Goal: Task Accomplishment & Management: Use online tool/utility

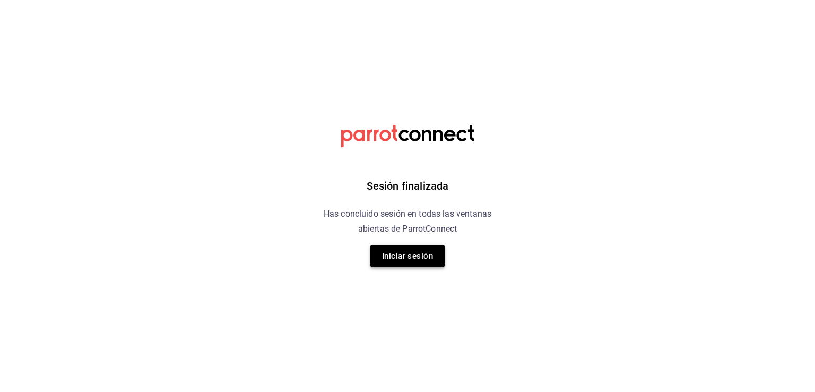
click at [409, 259] on button "Iniciar sesión" at bounding box center [407, 256] width 74 height 22
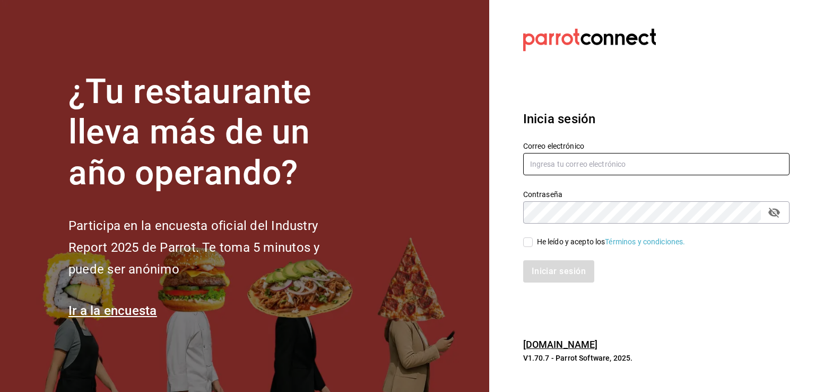
type input "rh9572643@gmail.com"
click at [527, 248] on div "Iniciar sesión" at bounding box center [650, 264] width 279 height 35
click at [527, 245] on input "He leído y acepto los Términos y condiciones." at bounding box center [528, 242] width 10 height 10
checkbox input "true"
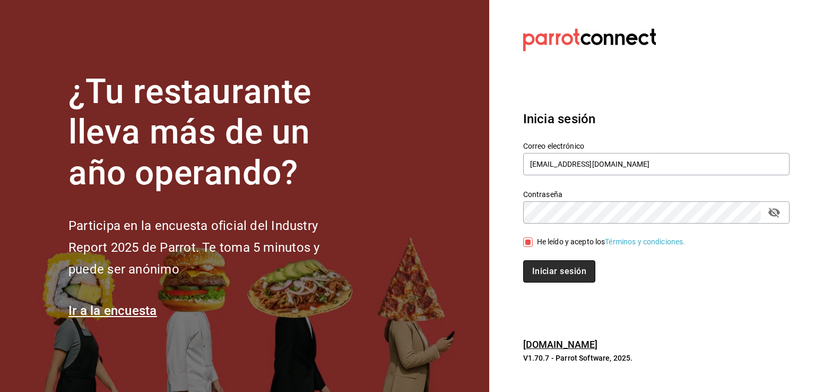
click at [554, 269] on button "Iniciar sesión" at bounding box center [559, 271] width 72 height 22
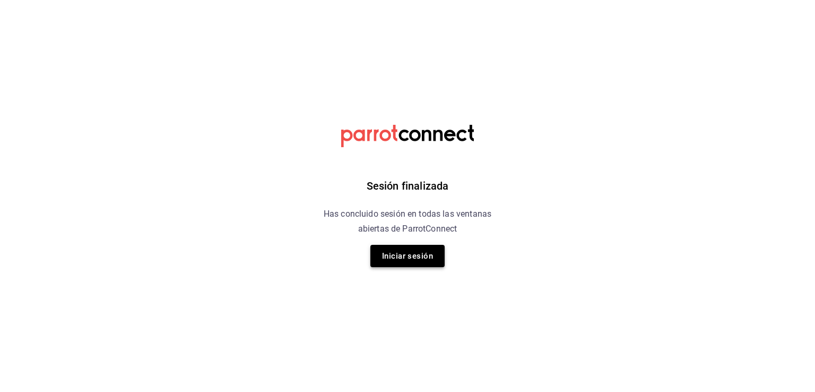
click at [398, 258] on button "Iniciar sesión" at bounding box center [407, 256] width 74 height 22
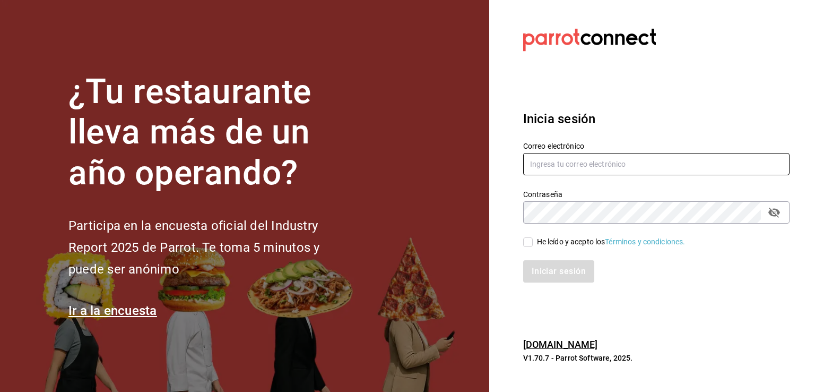
type input "[EMAIL_ADDRESS][DOMAIN_NAME]"
click at [531, 240] on input "He leído y acepto los Términos y condiciones." at bounding box center [528, 242] width 10 height 10
checkbox input "true"
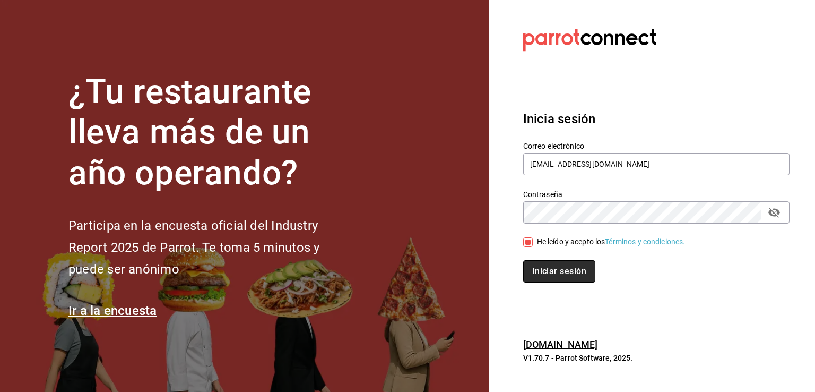
click at [547, 269] on button "Iniciar sesión" at bounding box center [559, 271] width 72 height 22
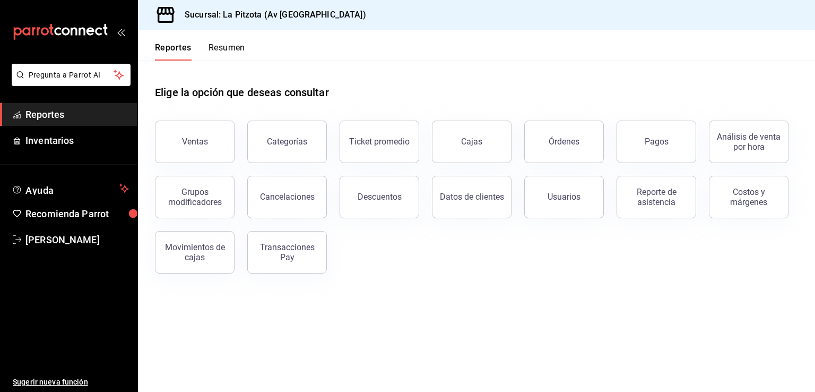
click at [220, 49] on button "Resumen" at bounding box center [227, 51] width 37 height 18
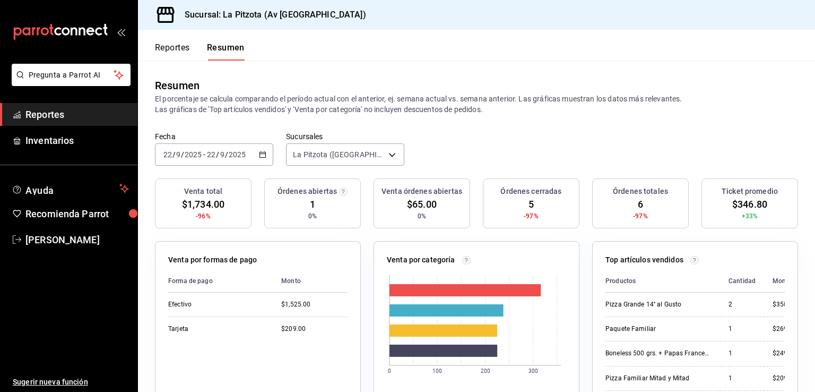
click at [260, 155] on \(Stroke\) "button" at bounding box center [263, 155] width 6 height 6
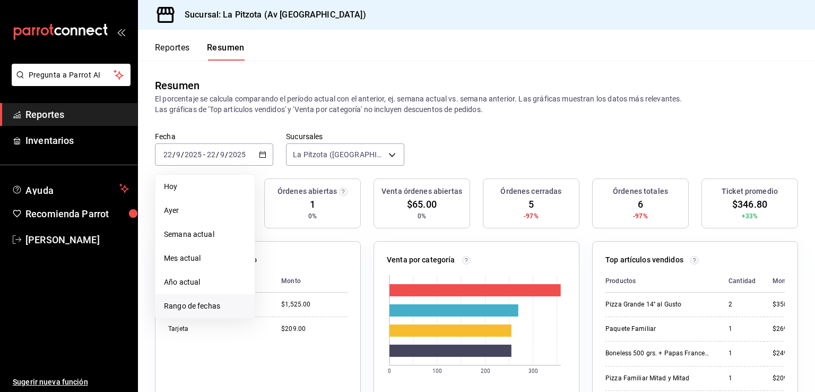
click at [194, 310] on span "Rango de fechas" at bounding box center [205, 305] width 82 height 11
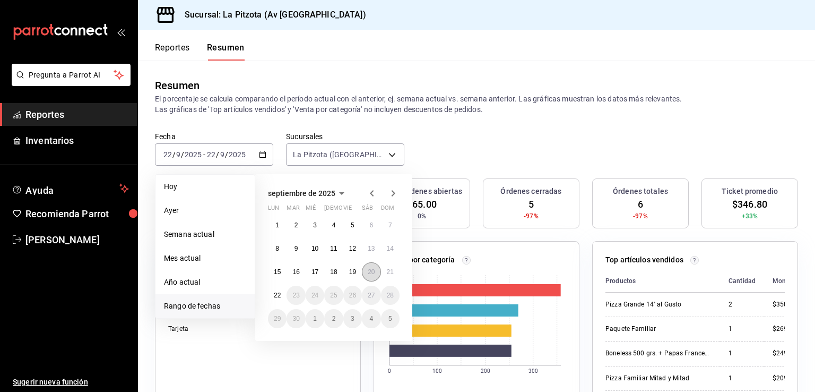
click at [369, 273] on abbr "20" at bounding box center [371, 271] width 7 height 7
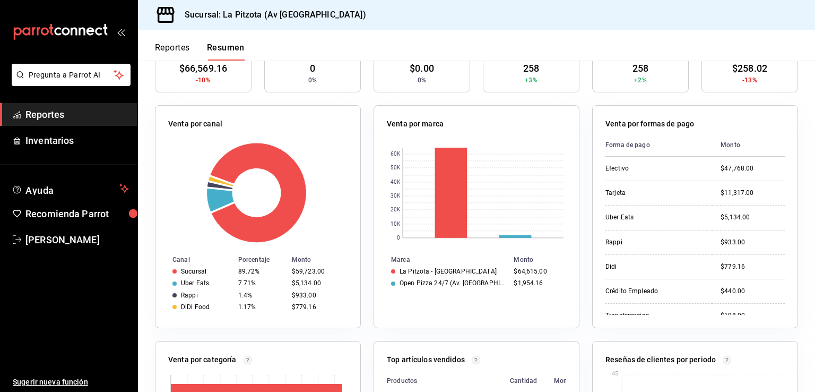
scroll to position [159, 0]
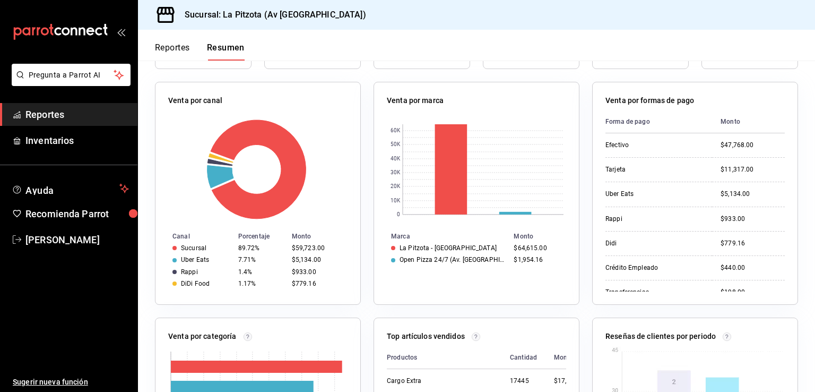
click at [174, 47] on button "Reportes" at bounding box center [172, 51] width 35 height 18
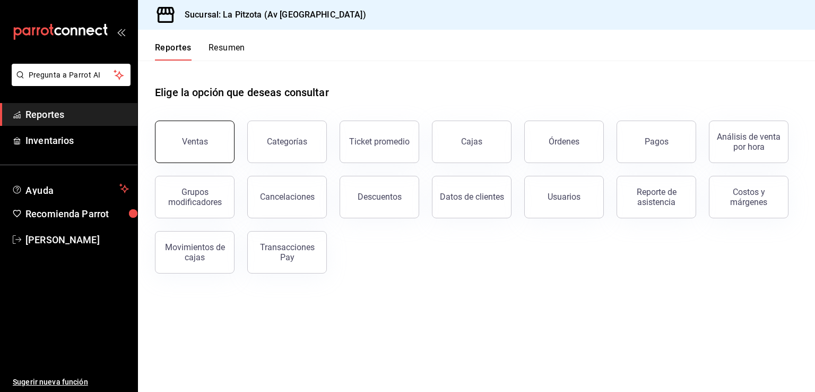
click at [221, 152] on button "Ventas" at bounding box center [195, 141] width 80 height 42
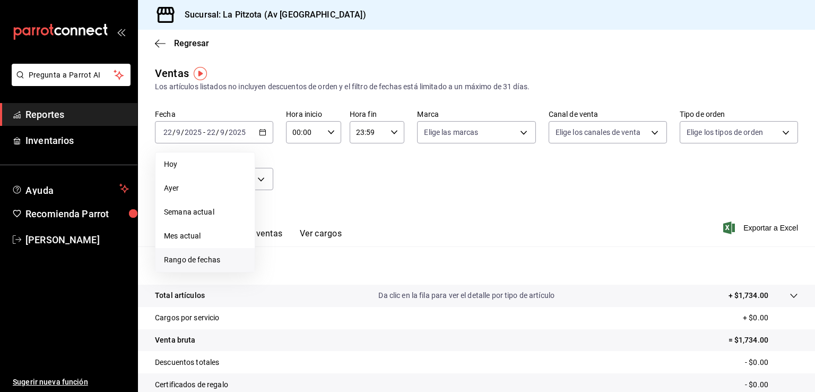
click at [210, 257] on span "Rango de fechas" at bounding box center [205, 259] width 82 height 11
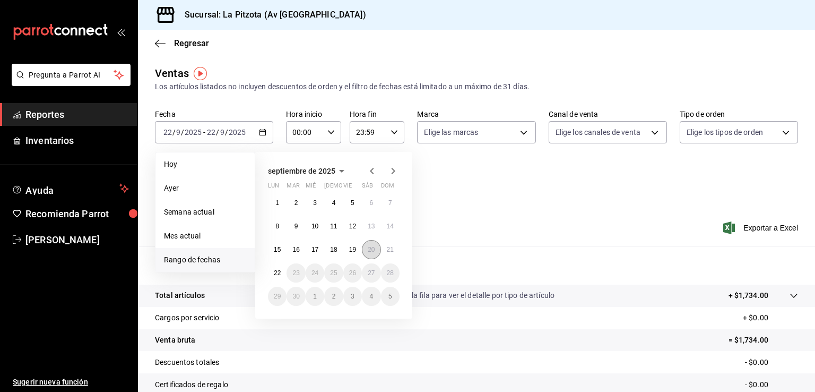
click at [369, 247] on abbr "20" at bounding box center [371, 249] width 7 height 7
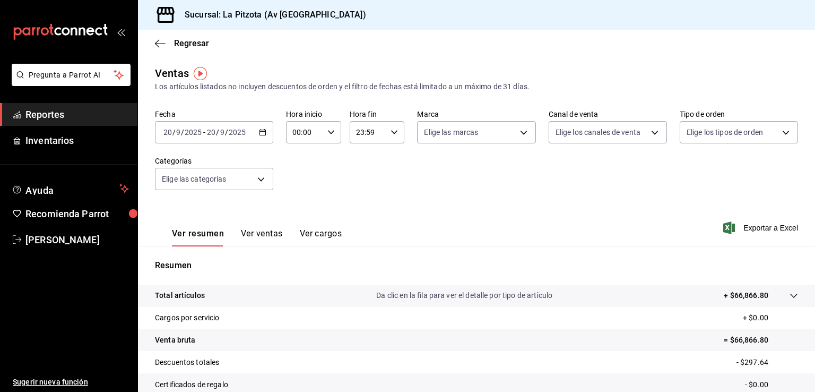
click at [257, 234] on button "Ver ventas" at bounding box center [262, 237] width 42 height 18
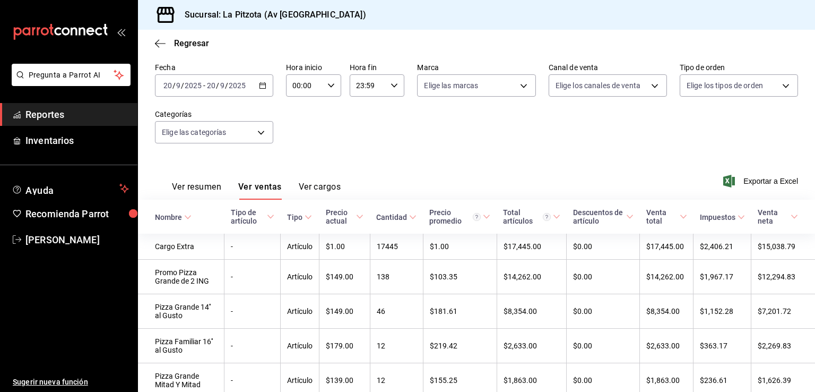
scroll to position [53, 0]
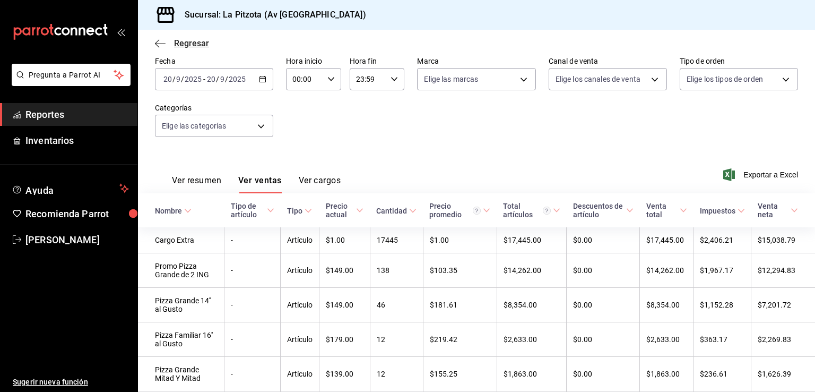
click at [159, 42] on icon "button" at bounding box center [160, 44] width 11 height 10
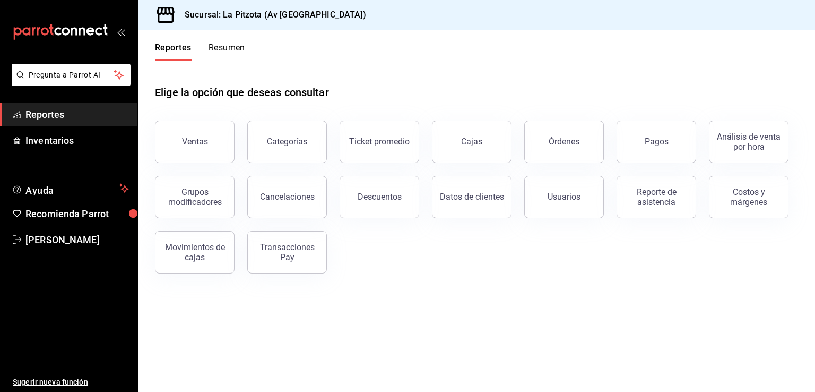
click at [223, 46] on button "Resumen" at bounding box center [227, 51] width 37 height 18
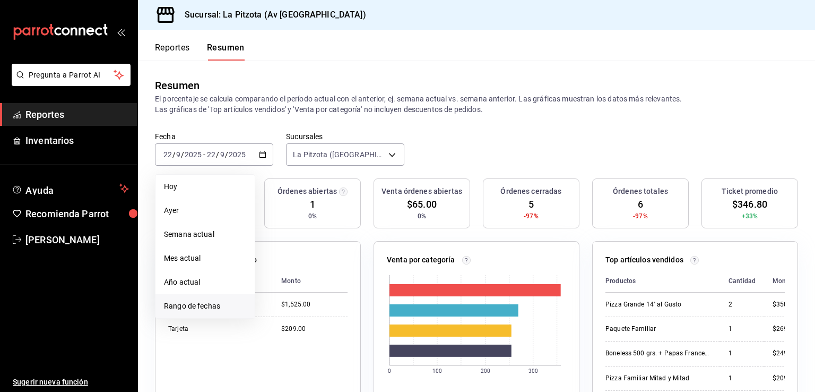
click at [202, 306] on span "Rango de fechas" at bounding box center [205, 305] width 82 height 11
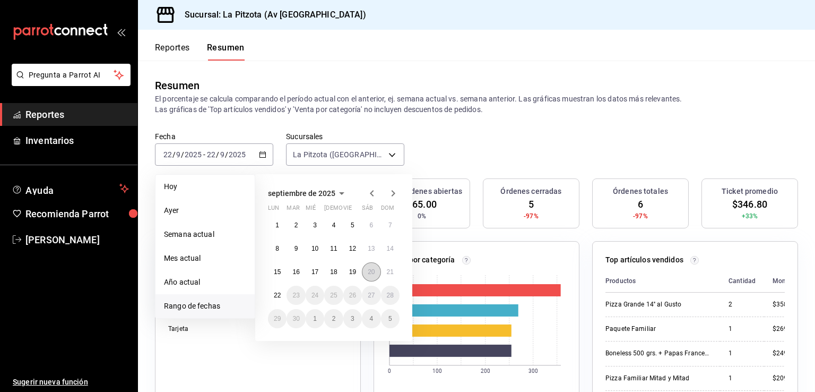
click at [377, 274] on button "20" at bounding box center [371, 271] width 19 height 19
click at [374, 274] on abbr "20" at bounding box center [371, 271] width 7 height 7
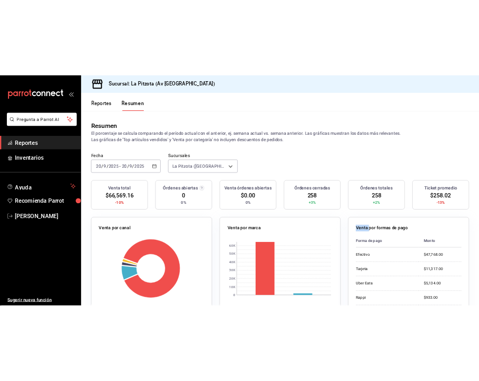
scroll to position [159, 0]
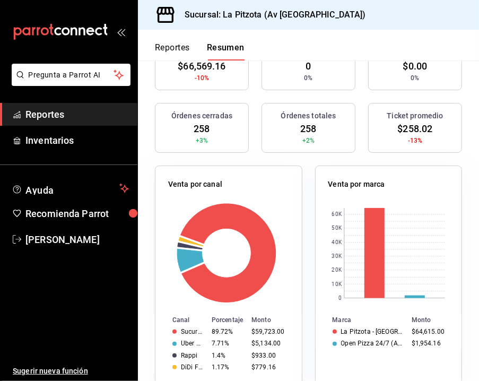
drag, startPoint x: 304, startPoint y: 159, endPoint x: 297, endPoint y: 160, distance: 6.4
click at [304, 159] on div "Venta por marca 0 10K 20K 30K 40K 50K 60K Marca Monto La Pitzota - Av Monterrey…" at bounding box center [383, 271] width 160 height 236
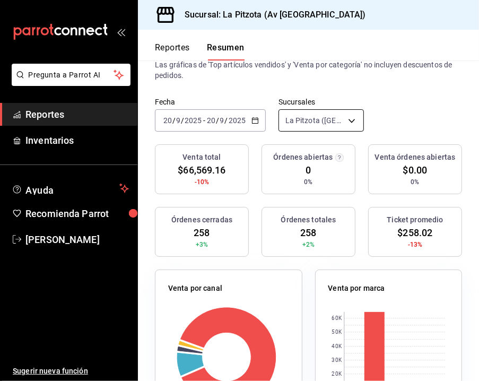
scroll to position [0, 0]
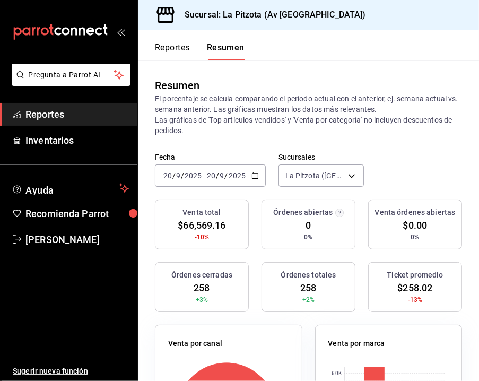
click at [255, 178] on icon "button" at bounding box center [255, 175] width 7 height 7
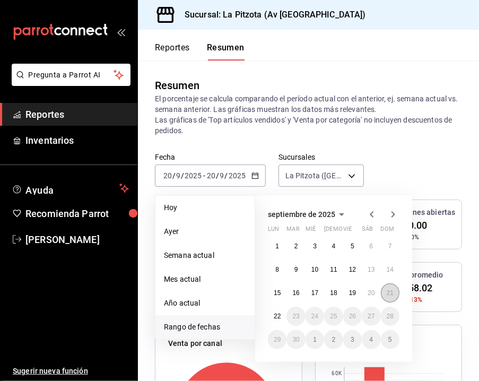
click at [386, 291] on button "21" at bounding box center [390, 292] width 19 height 19
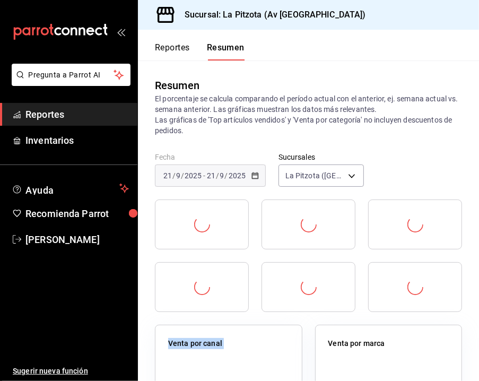
click at [386, 291] on div at bounding box center [415, 287] width 94 height 50
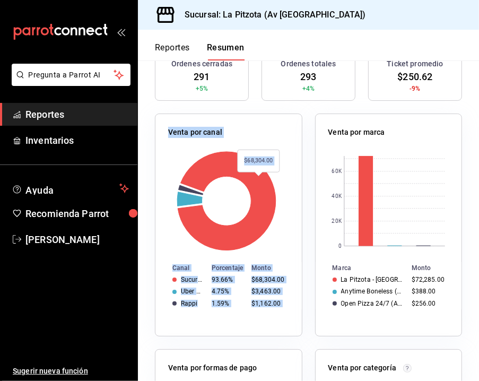
scroll to position [212, 0]
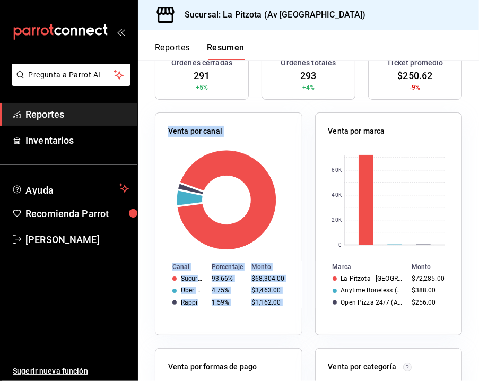
click at [294, 323] on div "Venta por canal Canal Porcentaje Monto Sucursal 93.66% $68,304.00 Uber Eats 4.7…" at bounding box center [229, 224] width 148 height 223
click at [289, 323] on div "Venta por canal Canal Porcentaje Monto Sucursal 93.66% $68,304.00 Uber Eats 4.7…" at bounding box center [229, 224] width 148 height 223
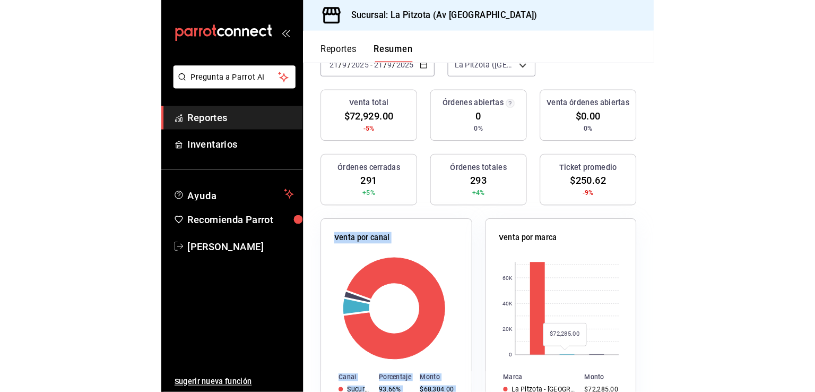
scroll to position [106, 0]
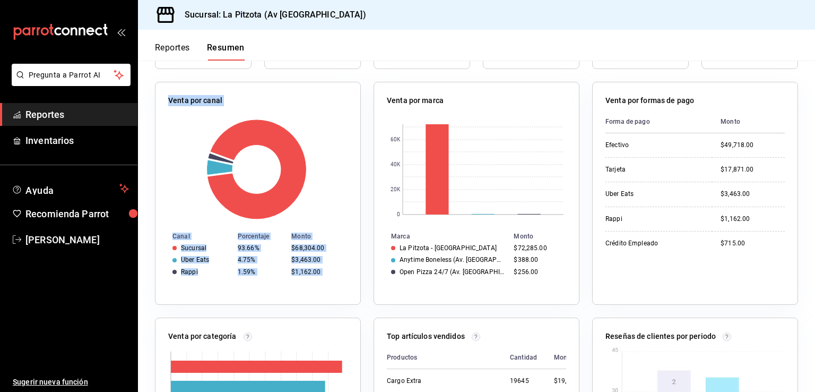
click at [341, 210] on rect at bounding box center [256, 169] width 177 height 101
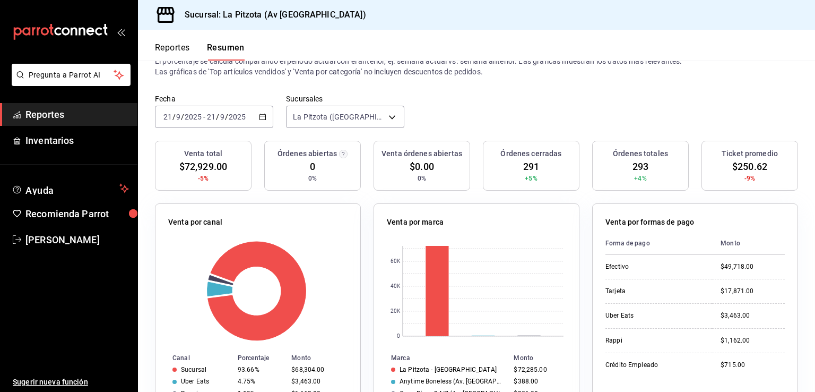
scroll to position [0, 0]
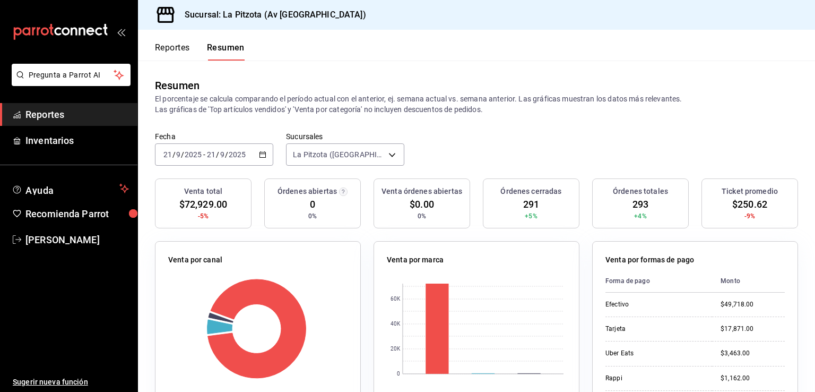
click at [262, 152] on icon "button" at bounding box center [262, 154] width 7 height 7
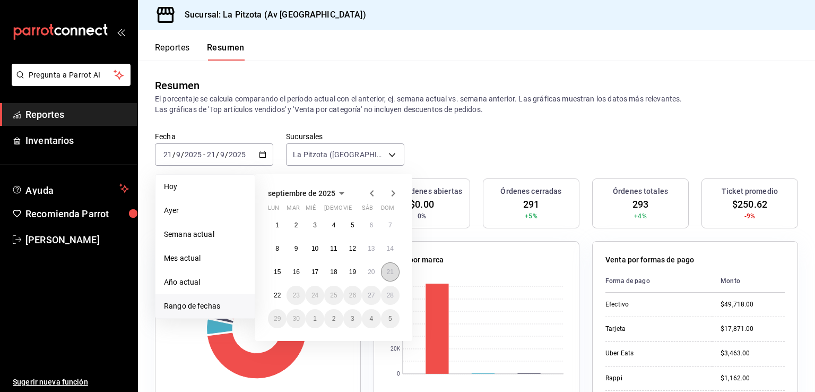
click at [388, 273] on abbr "21" at bounding box center [390, 271] width 7 height 7
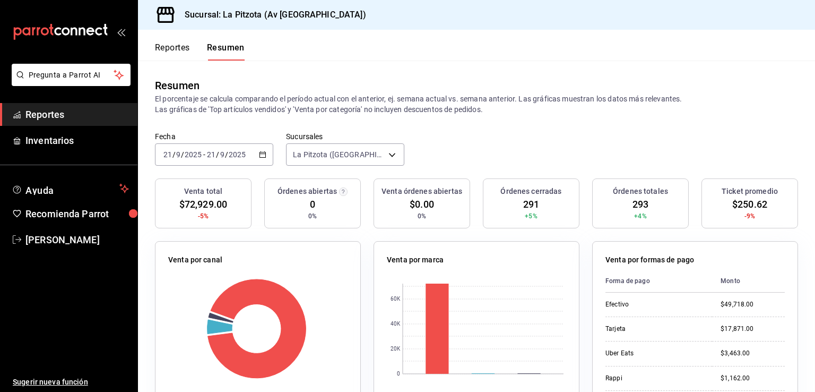
click at [178, 48] on button "Reportes" at bounding box center [172, 51] width 35 height 18
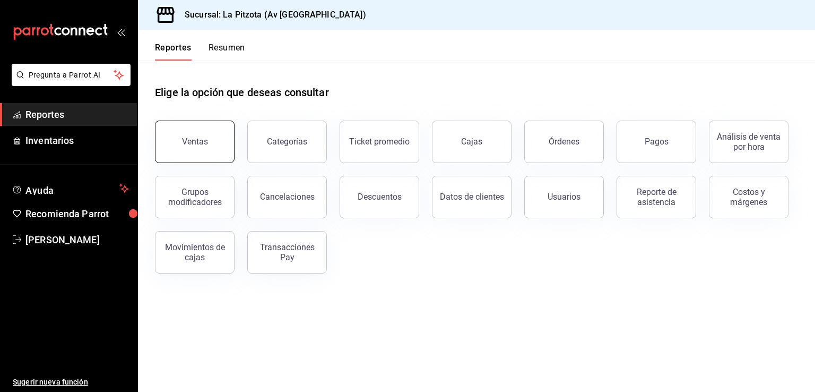
click at [219, 146] on button "Ventas" at bounding box center [195, 141] width 80 height 42
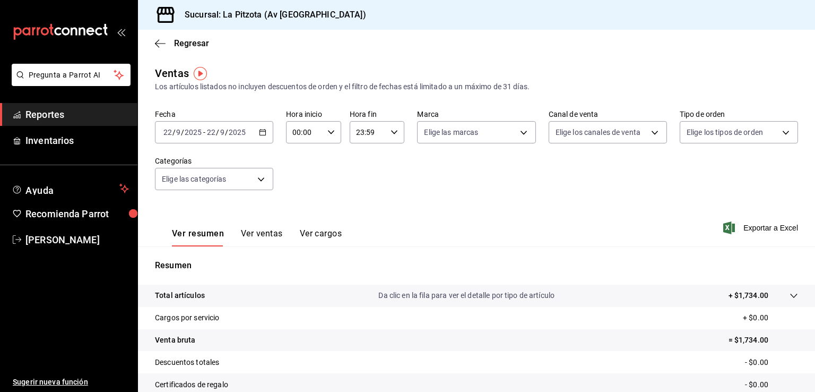
click at [260, 135] on \(Stroke\) "button" at bounding box center [263, 133] width 6 height 6
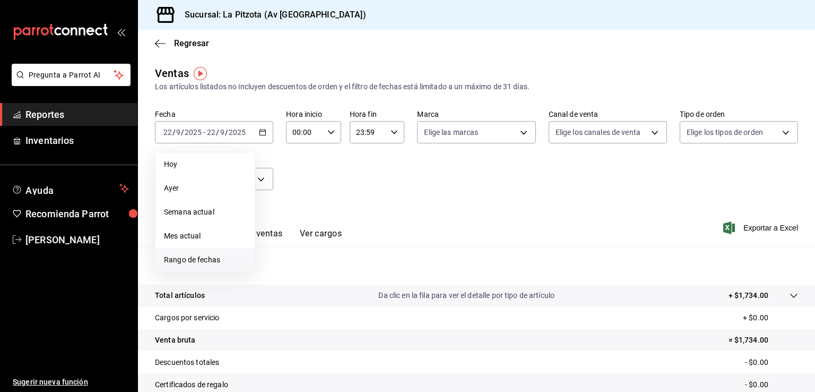
click at [186, 256] on span "Rango de fechas" at bounding box center [205, 259] width 82 height 11
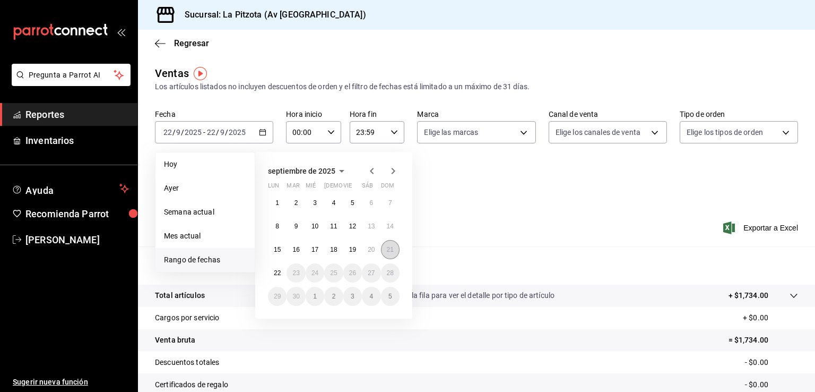
click at [387, 253] on button "21" at bounding box center [390, 249] width 19 height 19
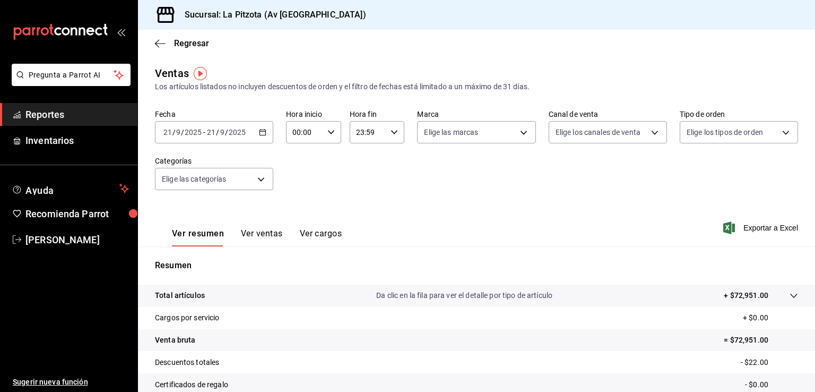
click at [249, 231] on button "Ver ventas" at bounding box center [262, 237] width 42 height 18
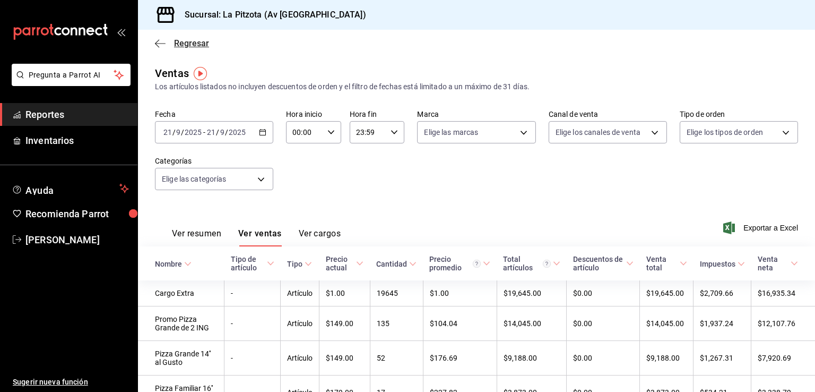
click at [161, 41] on icon "button" at bounding box center [160, 44] width 11 height 10
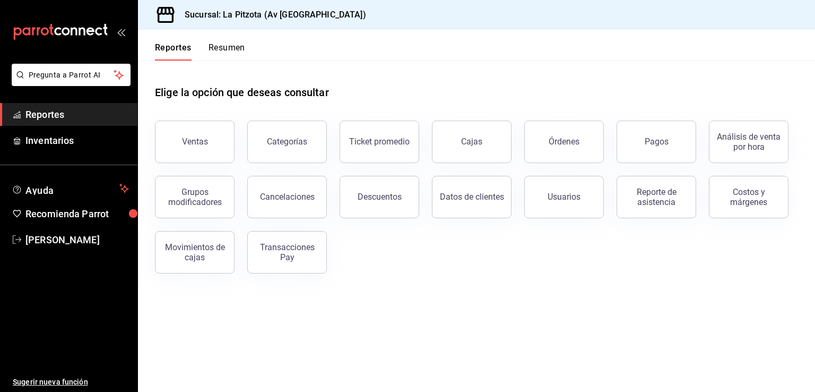
click at [222, 45] on button "Resumen" at bounding box center [227, 51] width 37 height 18
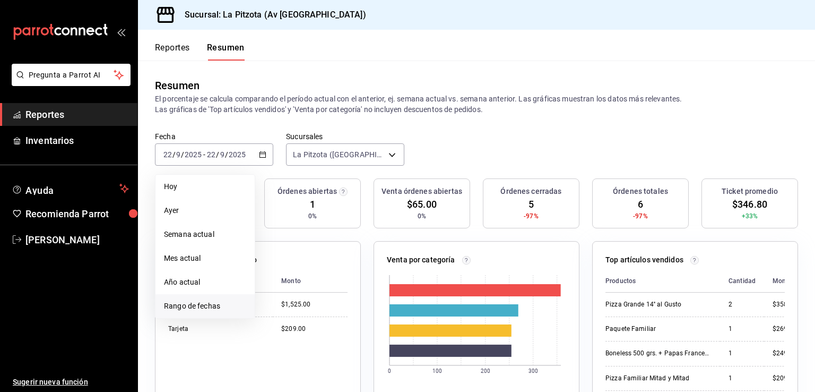
click at [187, 304] on span "Rango de fechas" at bounding box center [205, 305] width 82 height 11
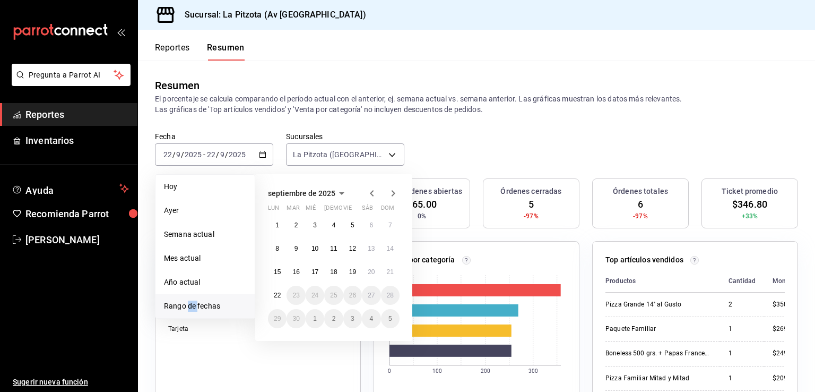
click at [187, 304] on span "Rango de fechas" at bounding box center [205, 305] width 82 height 11
click at [387, 270] on abbr "21" at bounding box center [390, 271] width 7 height 7
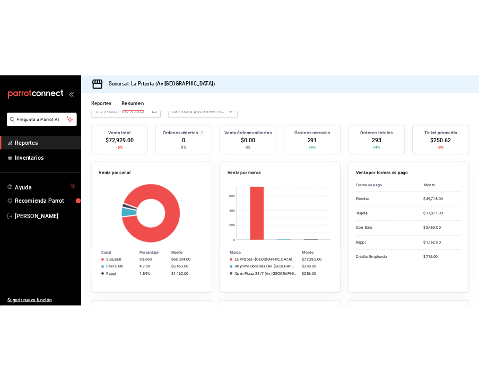
scroll to position [159, 0]
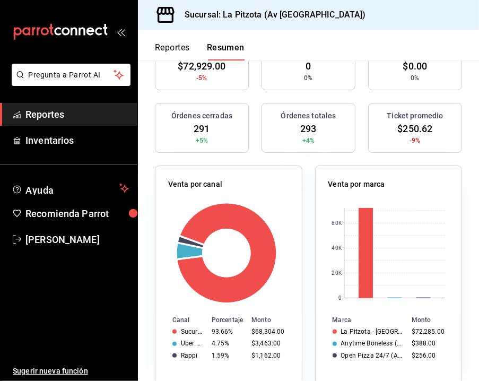
click at [410, 247] on rect at bounding box center [387, 253] width 117 height 101
click at [250, 175] on div "Venta por canal Canal Porcentaje Monto Sucursal 93.66% $68,304.00 Uber Eats 4.7…" at bounding box center [229, 277] width 148 height 223
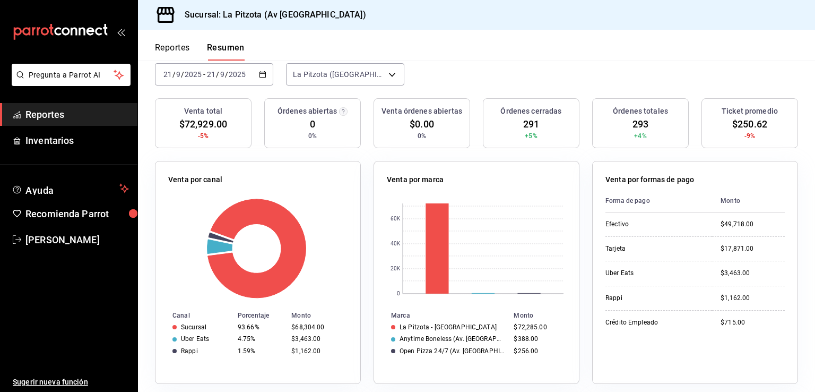
scroll to position [0, 0]
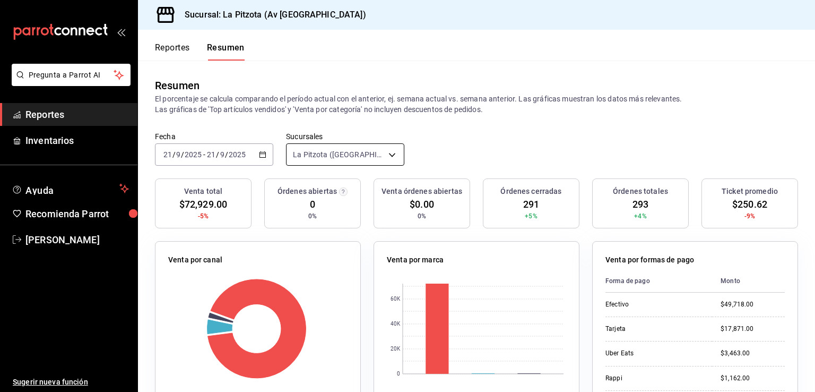
click at [393, 153] on body "Pregunta a Parrot AI Reportes Inventarios Ayuda Recomienda Parrot Ruben Hernand…" at bounding box center [407, 196] width 815 height 392
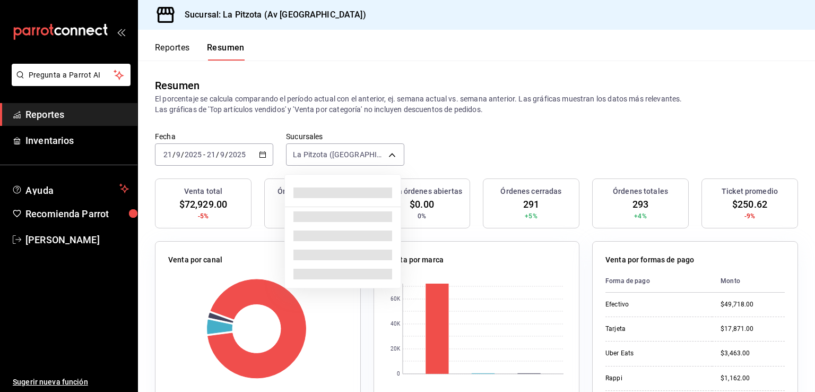
click at [226, 196] on div at bounding box center [407, 196] width 815 height 392
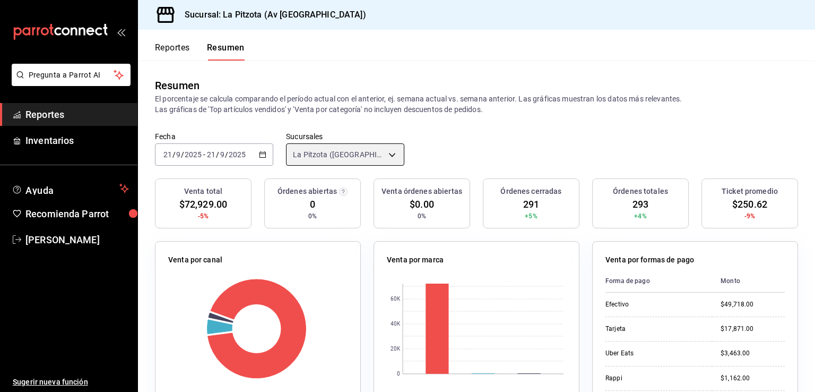
scroll to position [53, 0]
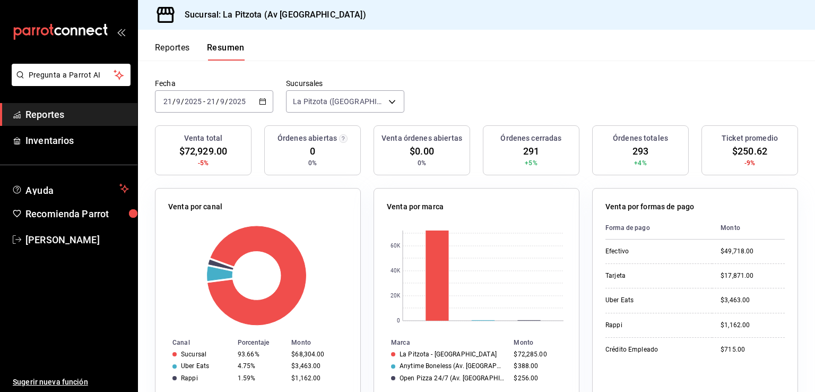
click at [356, 303] on div "Venta por canal Canal Porcentaje Monto Sucursal 93.66% $68,304.00 Uber Eats 4.7…" at bounding box center [258, 299] width 206 height 223
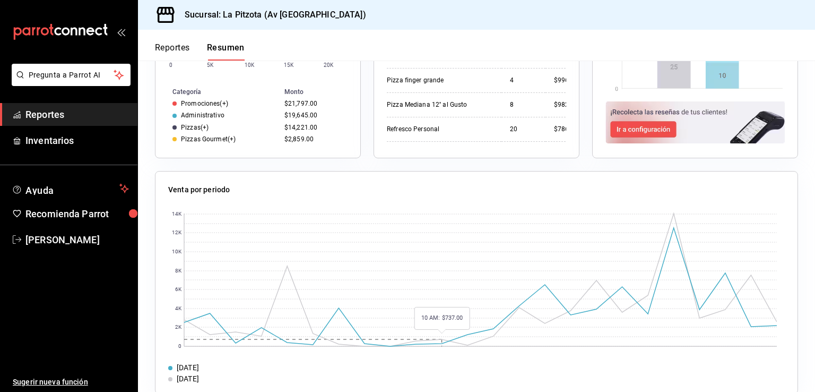
scroll to position [560, 0]
